Goal: Task Accomplishment & Management: Manage account settings

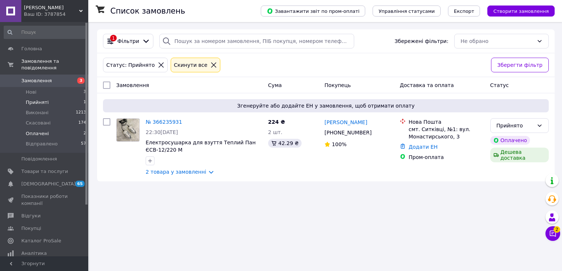
click at [30, 130] on li "Оплачені 2" at bounding box center [45, 134] width 90 height 10
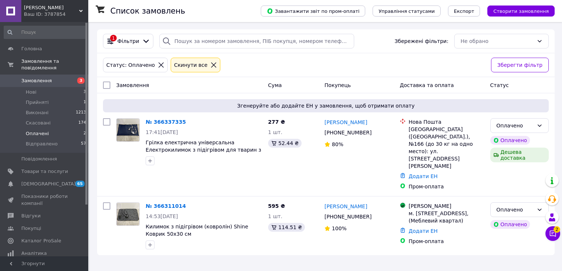
click at [559, 237] on button "Чат з покупцем 2" at bounding box center [552, 234] width 15 height 15
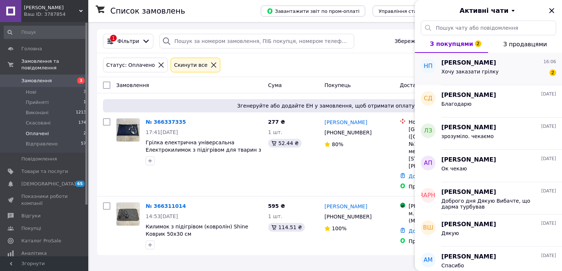
click at [501, 79] on div "наталья петриченко 16:06 Хочу заказати грілку 2" at bounding box center [501, 69] width 121 height 32
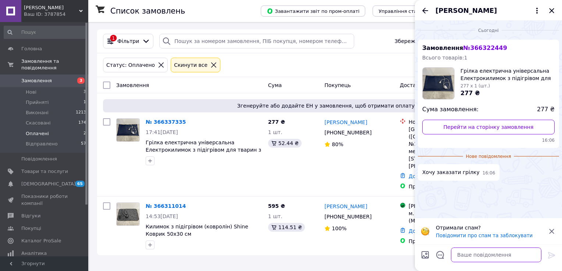
click at [481, 258] on textarea at bounding box center [496, 255] width 90 height 15
click at [35, 89] on span "Нові" at bounding box center [31, 92] width 11 height 7
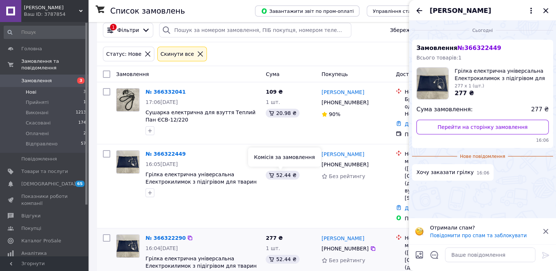
scroll to position [30, 0]
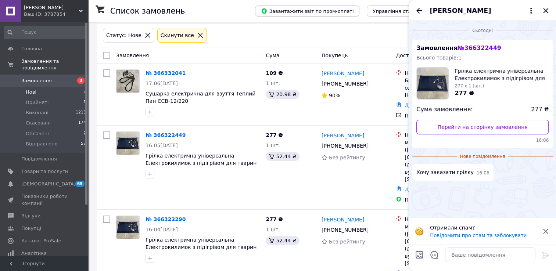
click at [546, 16] on div "[PERSON_NAME]" at bounding box center [482, 10] width 147 height 21
click at [546, 14] on icon "Закрити" at bounding box center [546, 10] width 9 height 9
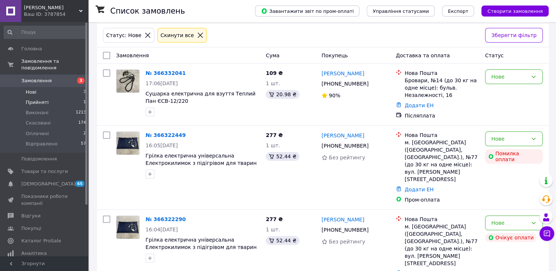
click at [33, 99] on span "Прийняті" at bounding box center [37, 102] width 23 height 7
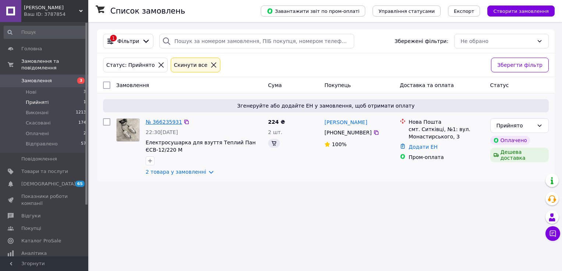
click at [159, 119] on link "№ 366235931" at bounding box center [164, 122] width 36 height 6
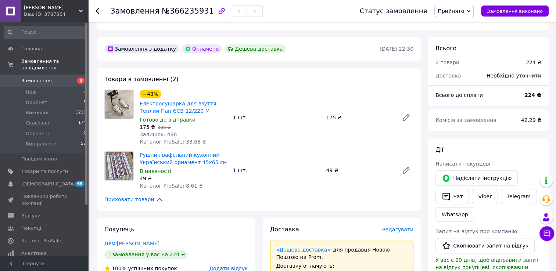
scroll to position [204, 0]
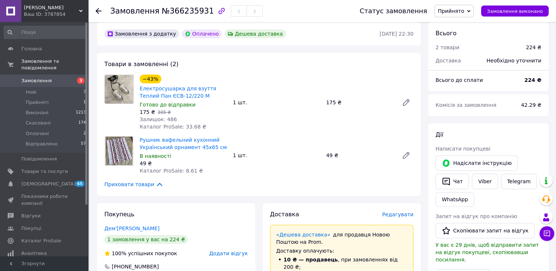
click at [461, 10] on span "Прийнято" at bounding box center [451, 11] width 26 height 6
click at [467, 60] on li "Відправлено" at bounding box center [454, 58] width 39 height 11
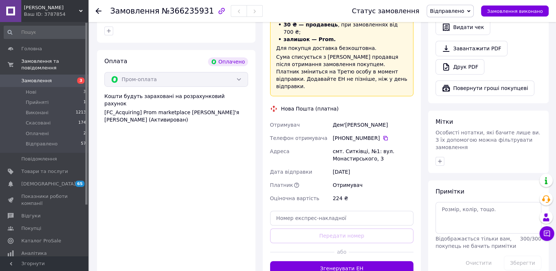
scroll to position [462, 0]
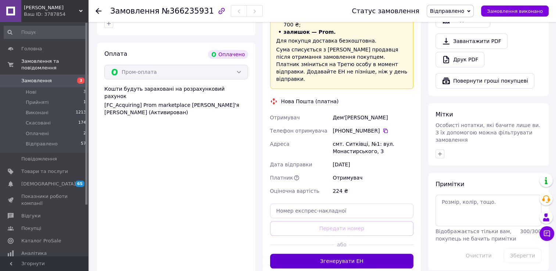
click at [355, 254] on button "Згенерувати ЕН" at bounding box center [342, 261] width 144 height 15
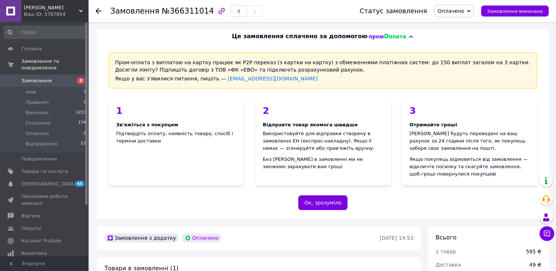
click at [552, 242] on div "Менеджер Чат з покупцем Тех підтримка Чат з покупцем" at bounding box center [547, 207] width 15 height 72
click at [551, 238] on button "Чат з покупцем" at bounding box center [547, 234] width 15 height 15
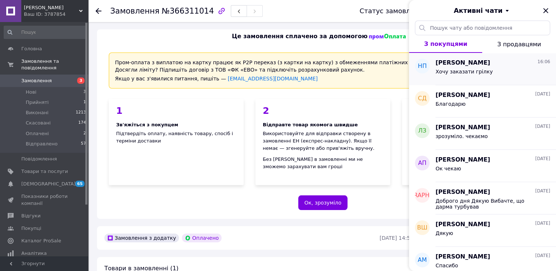
click at [473, 69] on span "Хочу заказати грілку" at bounding box center [464, 72] width 57 height 6
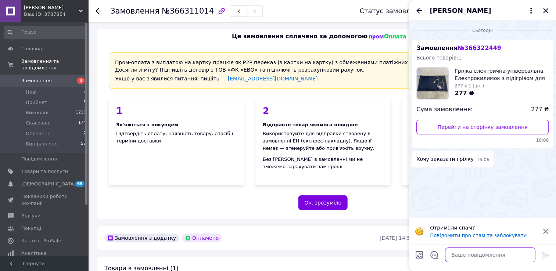
click at [474, 252] on textarea at bounding box center [490, 255] width 90 height 15
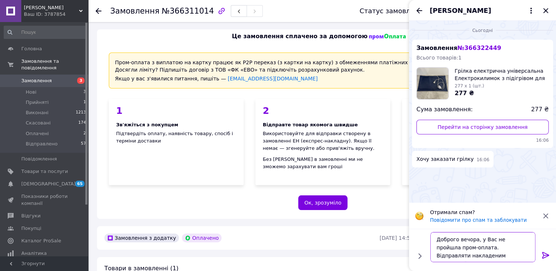
type textarea "Доброго вечора, у Вас не пройшла пром-оплата. Відправляти накладеним платежем?"
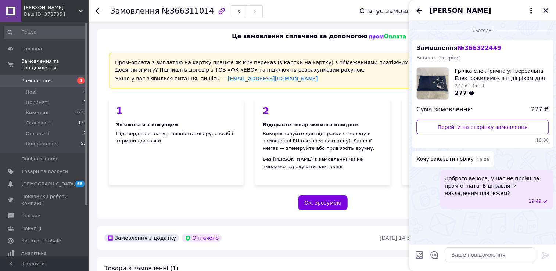
click at [541, 10] on div "[PERSON_NAME]" at bounding box center [482, 10] width 147 height 21
drag, startPoint x: 544, startPoint y: 11, endPoint x: 540, endPoint y: 20, distance: 10.0
click at [544, 12] on icon "Закрити" at bounding box center [546, 10] width 9 height 9
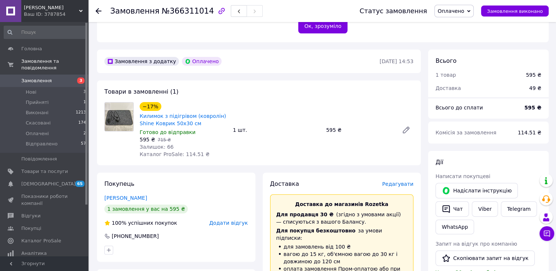
scroll to position [184, 0]
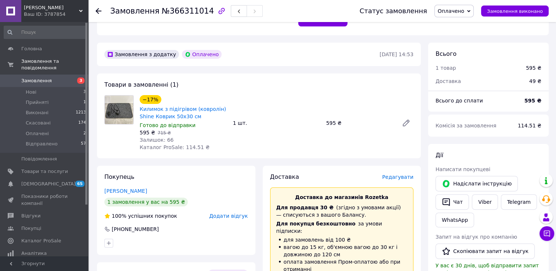
click at [465, 14] on span "Оплачено" at bounding box center [451, 11] width 26 height 6
click at [461, 61] on li "Відправлено" at bounding box center [454, 58] width 39 height 11
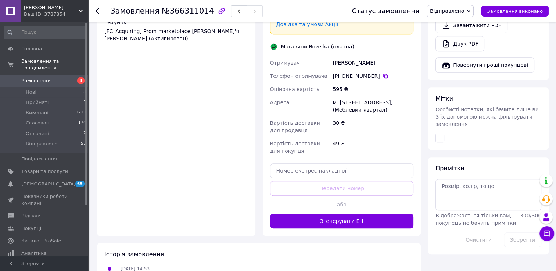
scroll to position [478, 0]
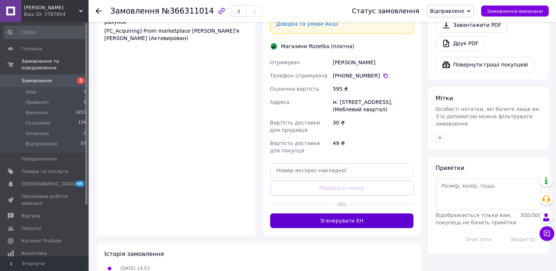
click at [369, 216] on button "Згенерувати ЕН" at bounding box center [342, 221] width 144 height 15
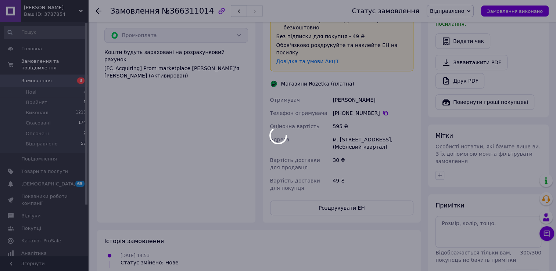
scroll to position [441, 0]
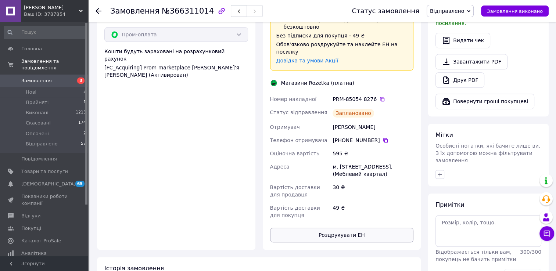
click at [341, 228] on button "Роздрукувати ЕН" at bounding box center [342, 235] width 144 height 15
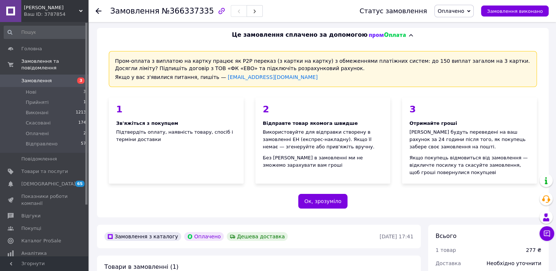
scroll to position [184, 0]
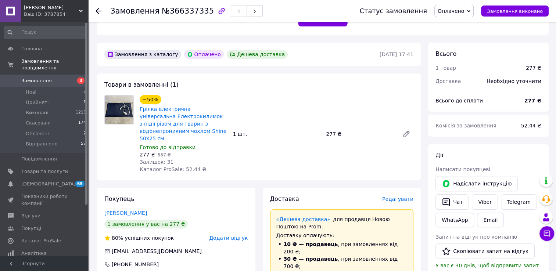
click at [463, 9] on span "Оплачено" at bounding box center [451, 11] width 26 height 6
click at [458, 57] on li "Відправлено" at bounding box center [454, 58] width 39 height 11
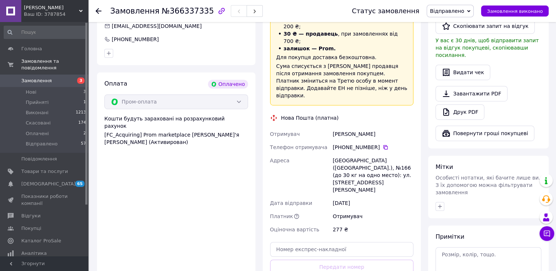
scroll to position [509, 0]
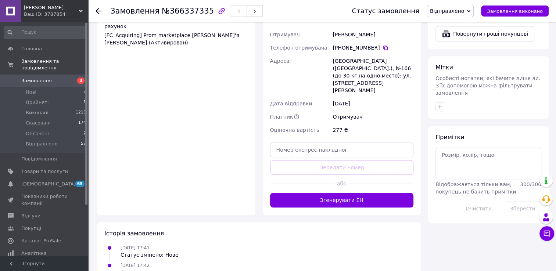
click at [372, 172] on div "Доставка Редагувати «Дешева доставка»   для продавця Новою Поштою на Prom. Дост…" at bounding box center [342, 39] width 159 height 352
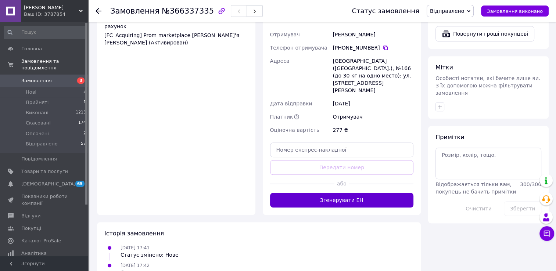
click at [374, 193] on button "Згенерувати ЕН" at bounding box center [342, 200] width 144 height 15
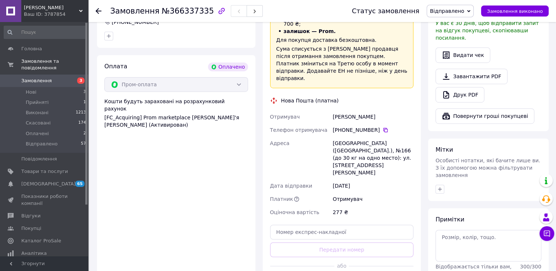
scroll to position [399, 0]
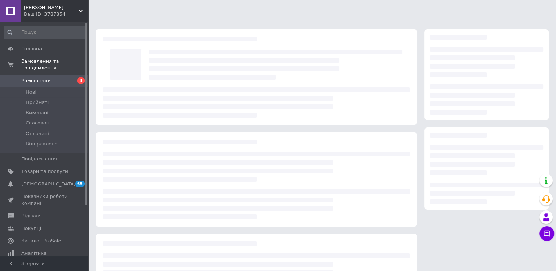
scroll to position [65, 0]
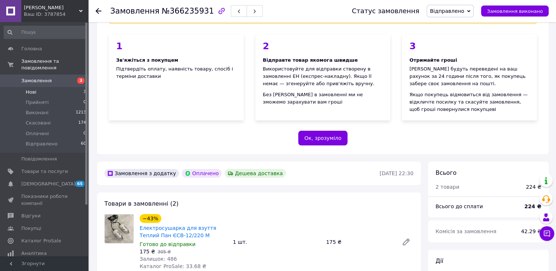
click at [29, 89] on span "Нові" at bounding box center [31, 92] width 11 height 7
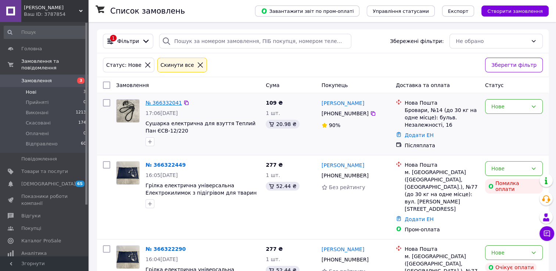
click at [160, 105] on link "№ 366332041" at bounding box center [164, 103] width 36 height 6
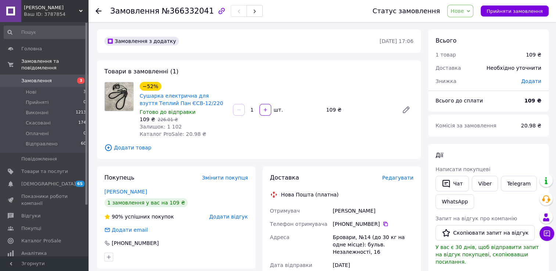
click at [474, 14] on span "Нове" at bounding box center [461, 11] width 26 height 13
click at [476, 70] on li "Відправлено" at bounding box center [467, 69] width 39 height 11
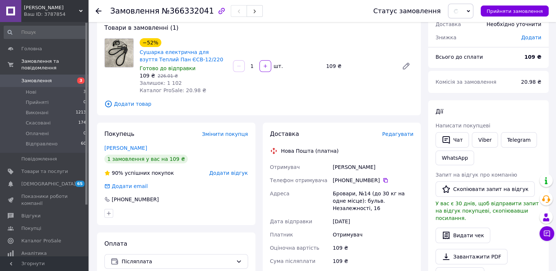
scroll to position [147, 0]
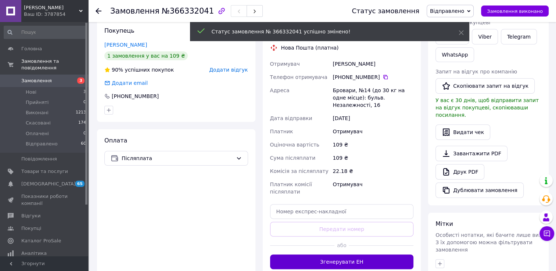
click at [357, 255] on button "Згенерувати ЕН" at bounding box center [342, 262] width 144 height 15
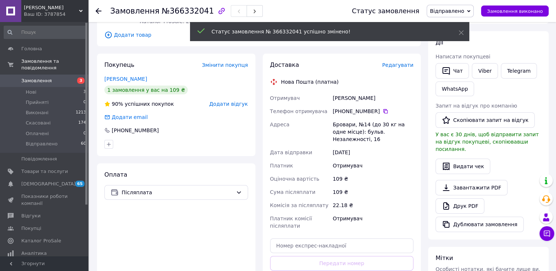
scroll to position [110, 0]
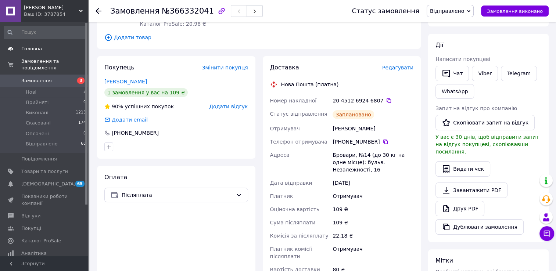
click at [42, 51] on span "Головна" at bounding box center [44, 49] width 47 height 7
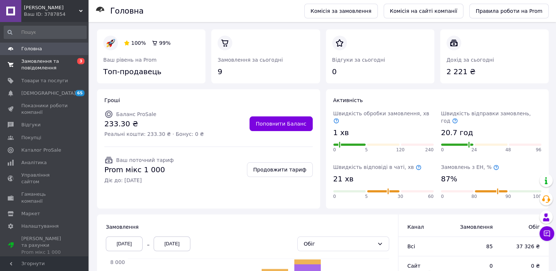
click at [17, 64] on span at bounding box center [10, 64] width 21 height 13
